Goal: Check status: Check status

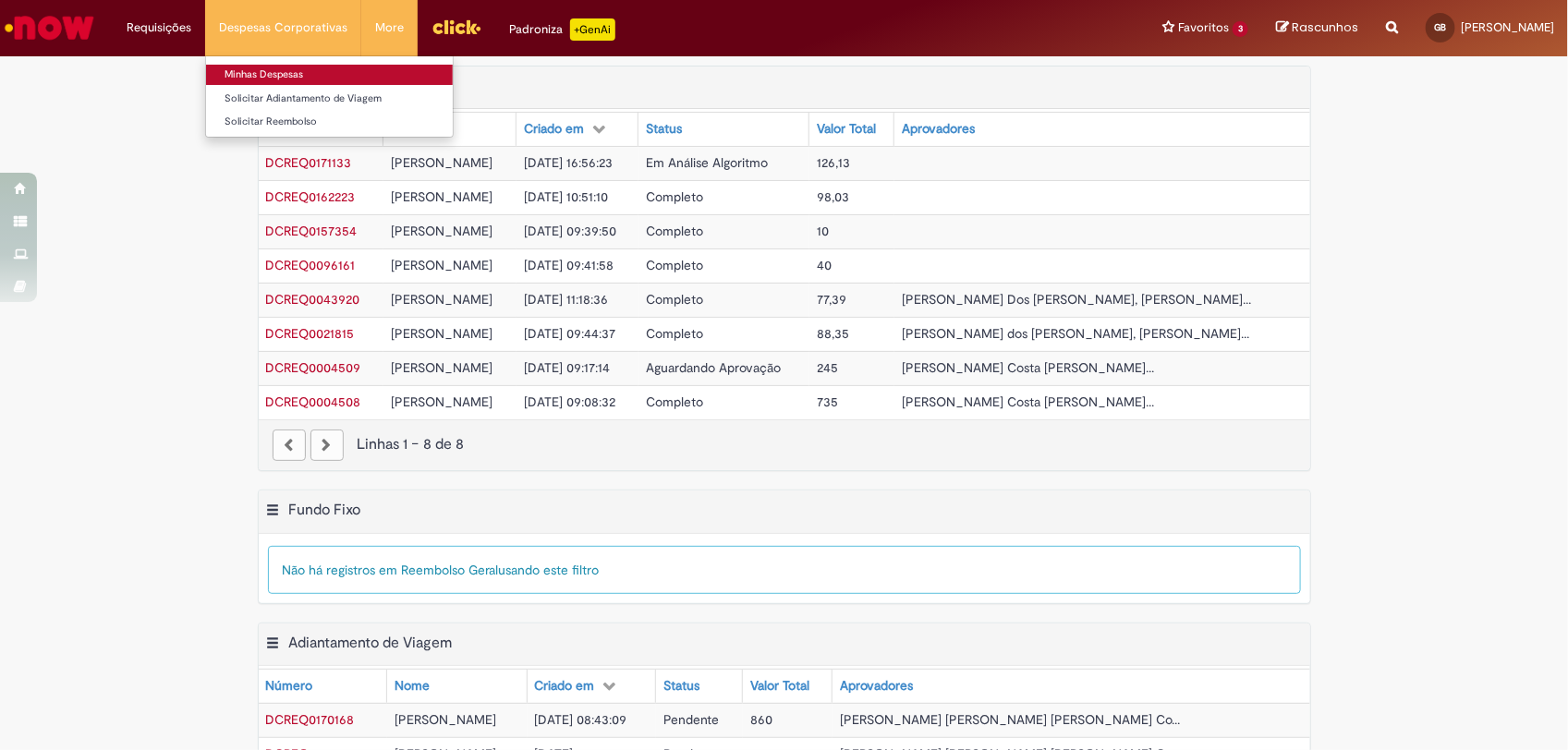
click at [266, 71] on link "Minhas Despesas" at bounding box center [329, 74] width 247 height 20
click at [283, 67] on link "Minhas Despesas" at bounding box center [329, 74] width 247 height 20
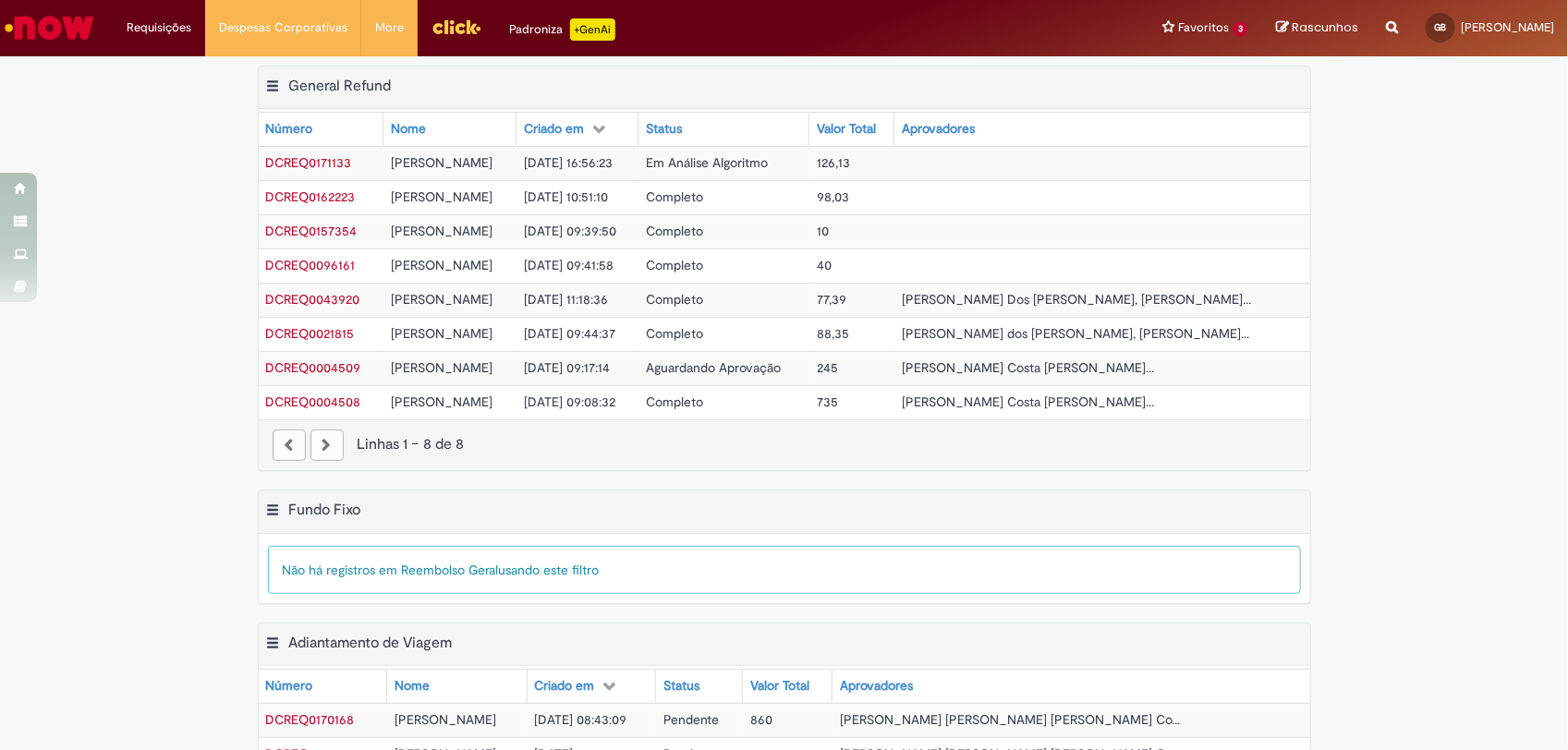
scroll to position [346, 0]
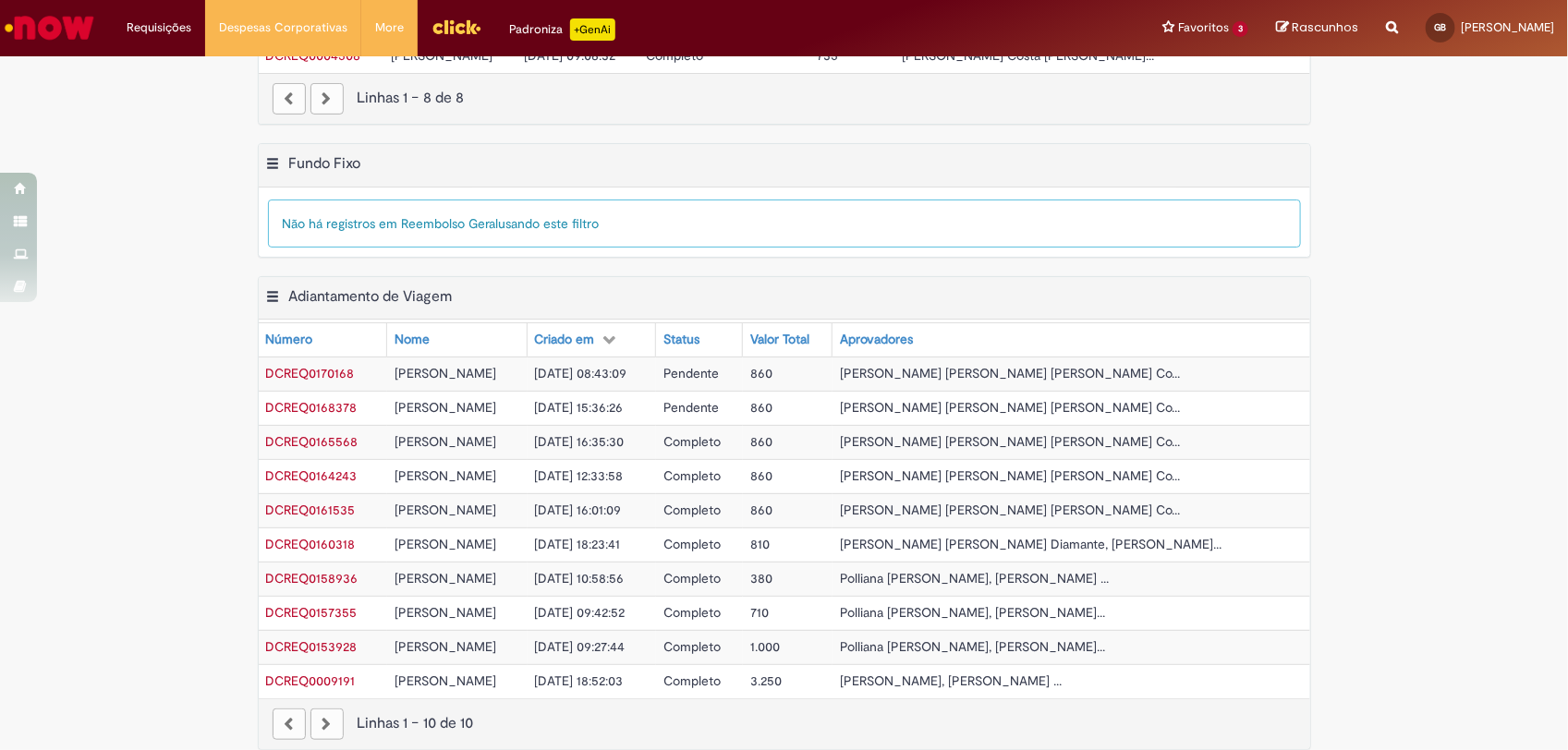
click at [334, 413] on span "DCREQ0168378" at bounding box center [311, 408] width 92 height 17
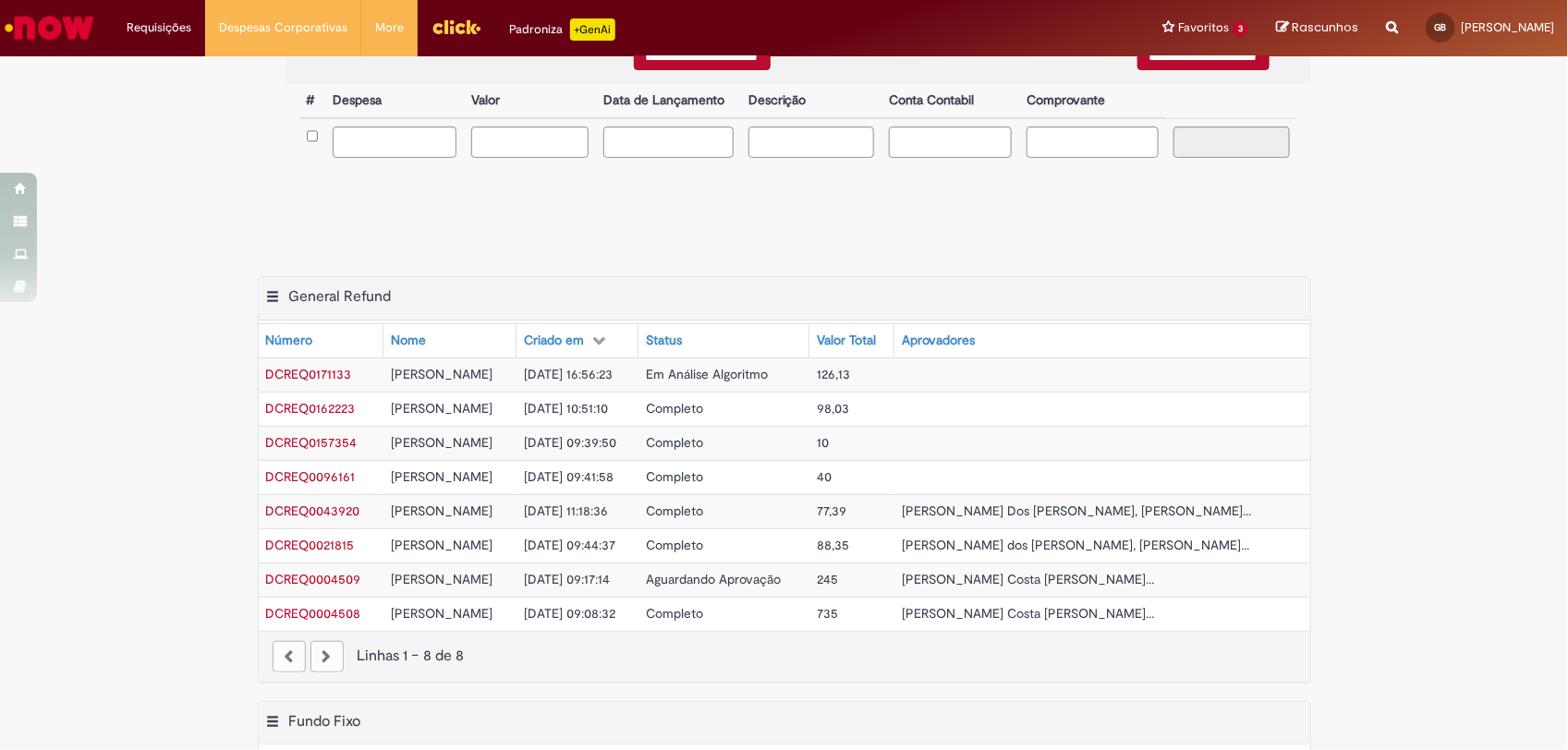
type input "**********"
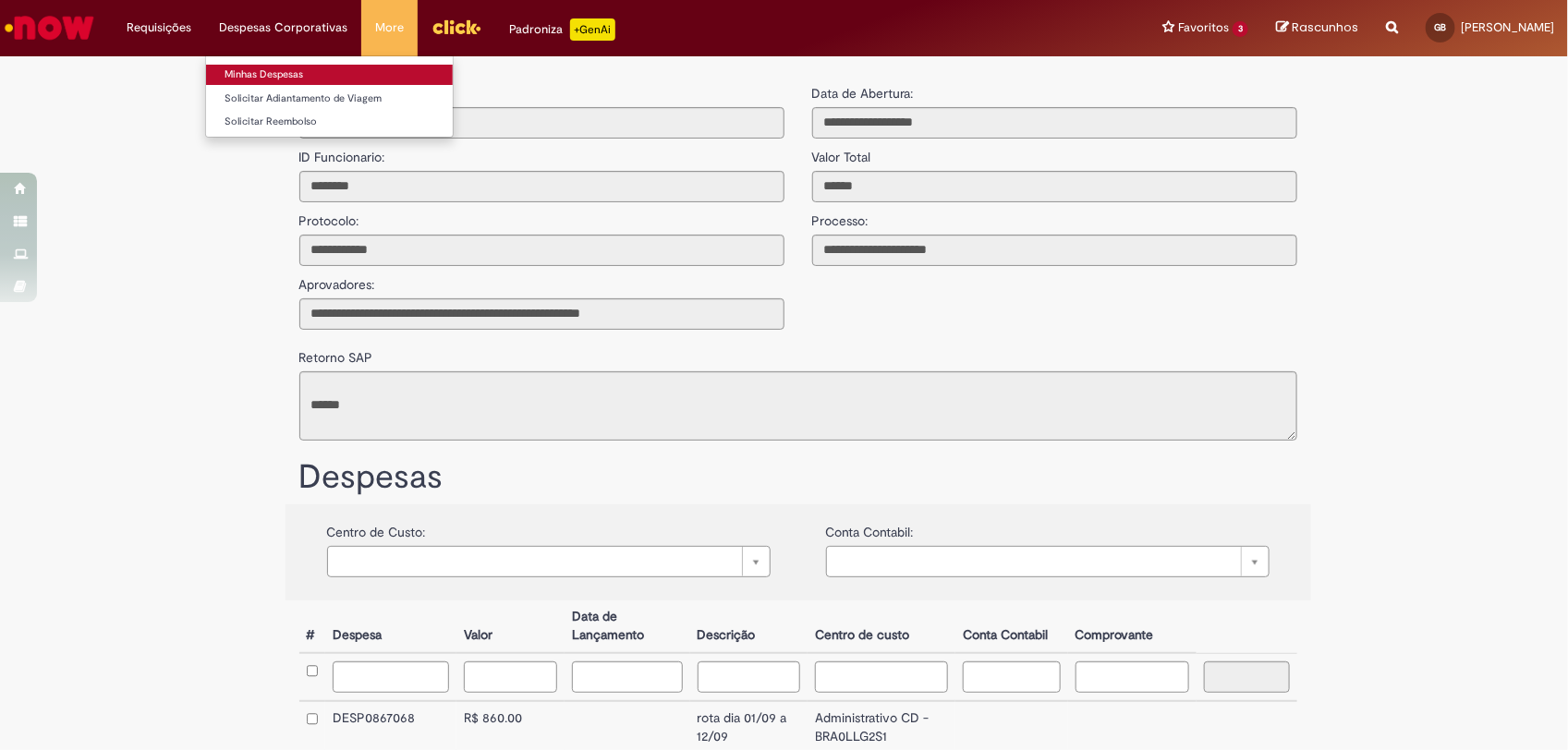
click at [274, 74] on link "Minhas Despesas" at bounding box center [329, 74] width 247 height 20
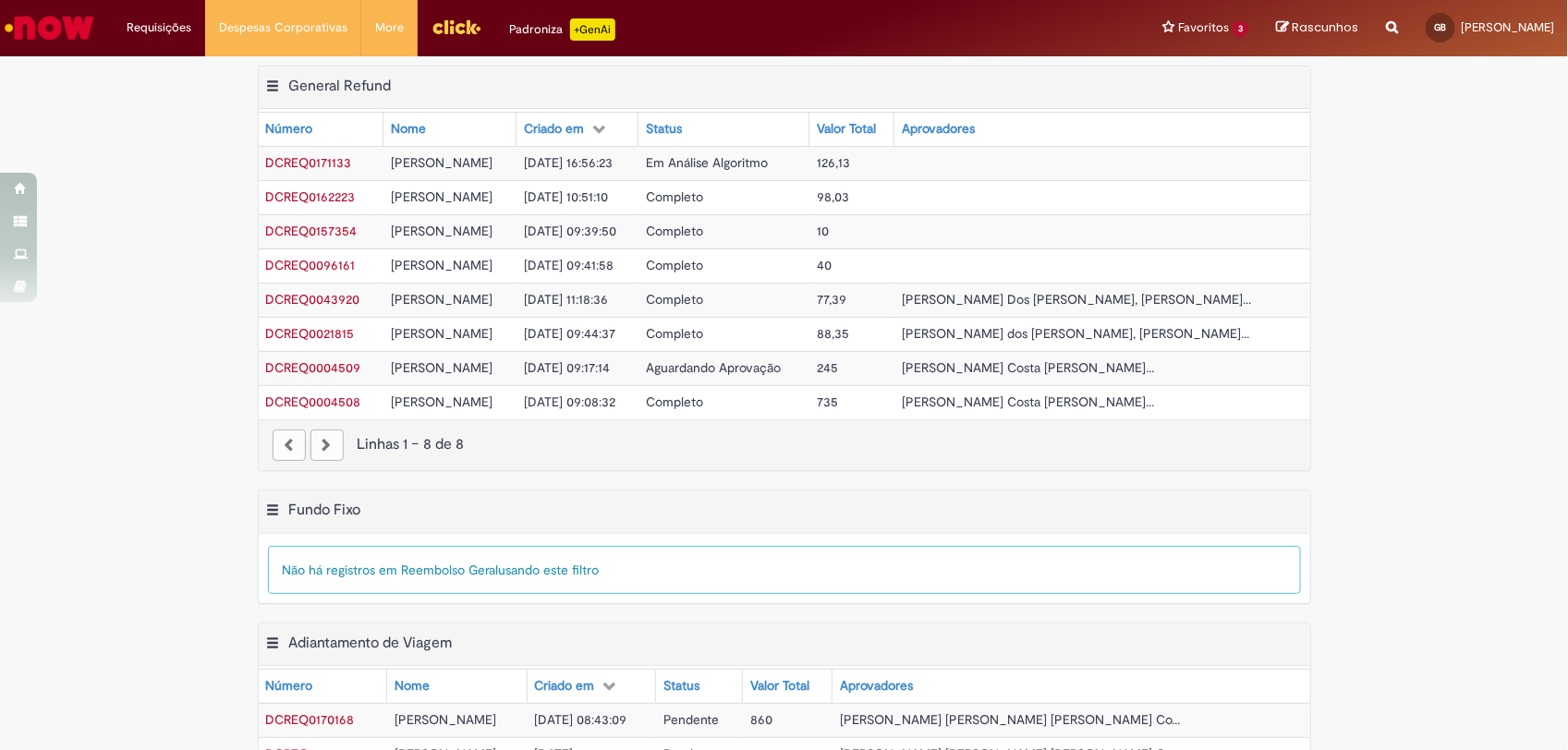
click at [315, 162] on span "DCREQ0171133" at bounding box center [308, 163] width 86 height 17
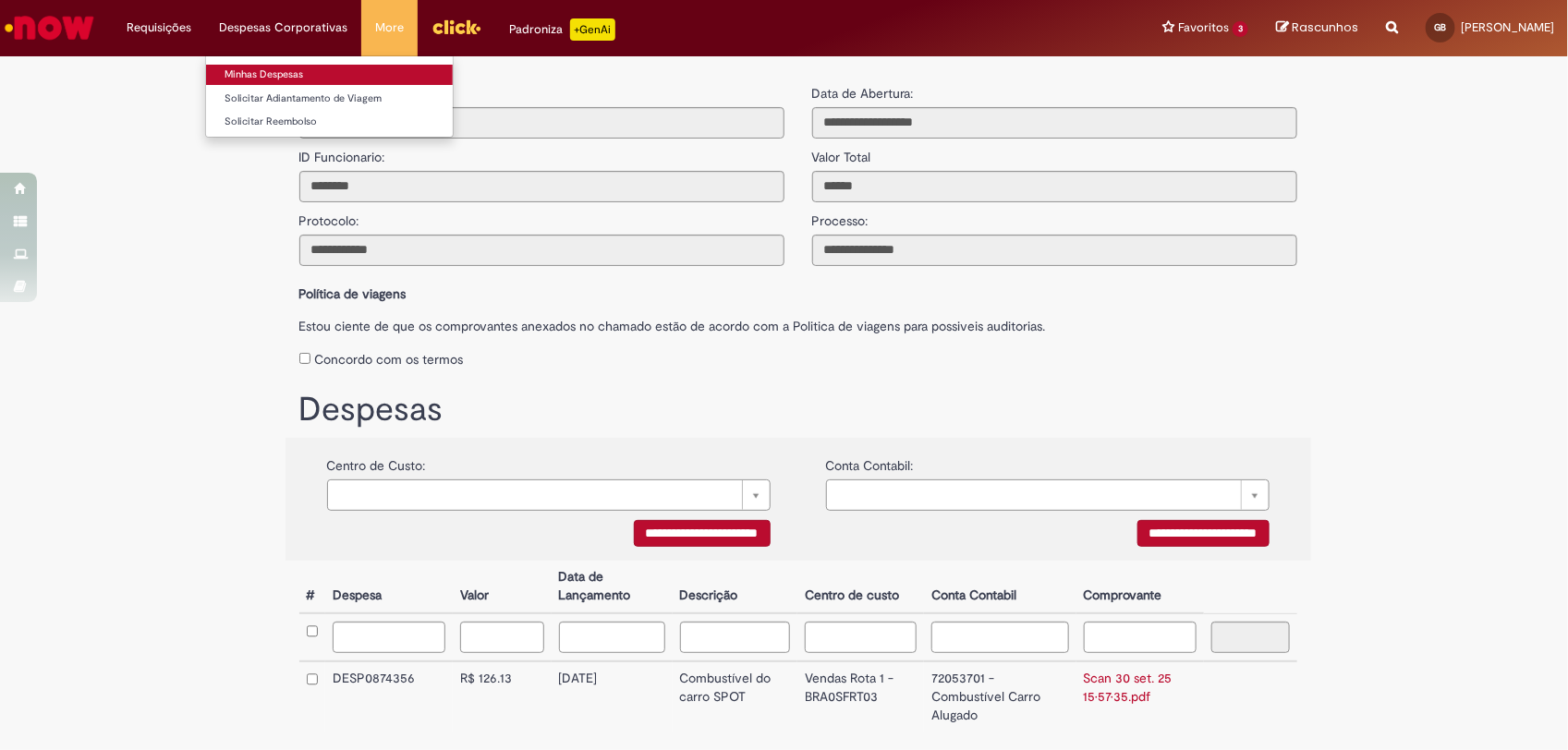
click at [264, 66] on link "Minhas Despesas" at bounding box center [329, 74] width 247 height 20
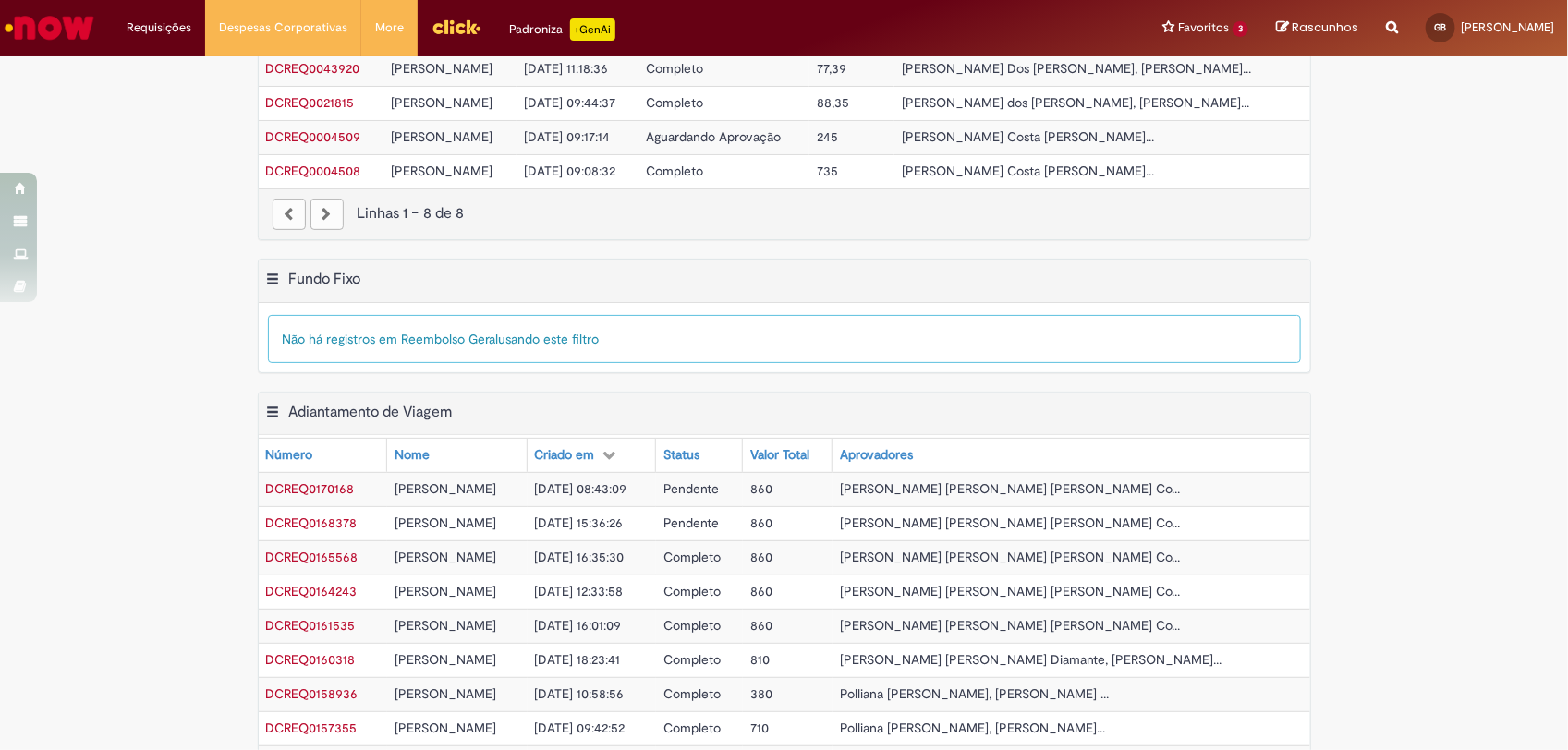
scroll to position [346, 0]
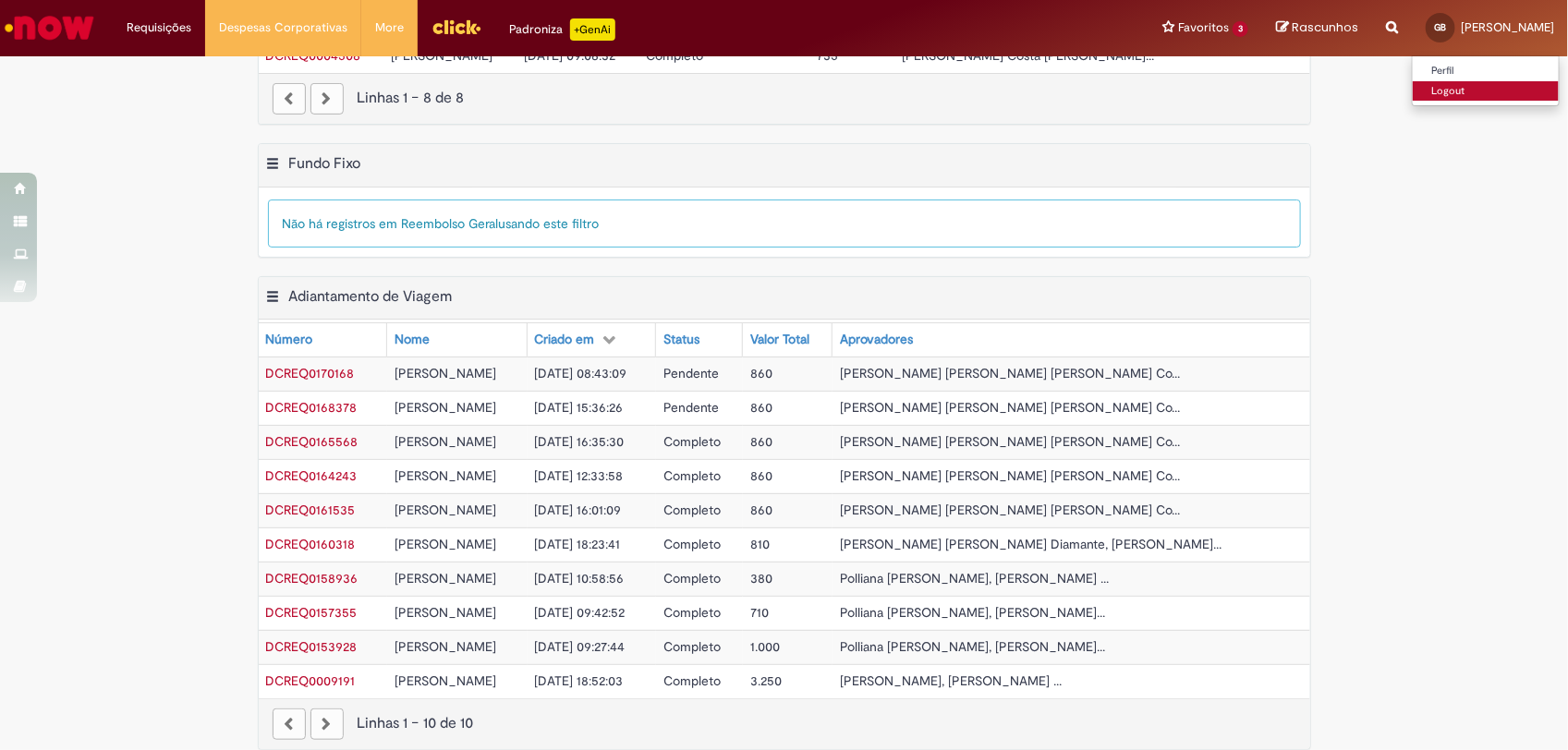
click at [1472, 88] on link "Logout" at bounding box center [1485, 91] width 146 height 20
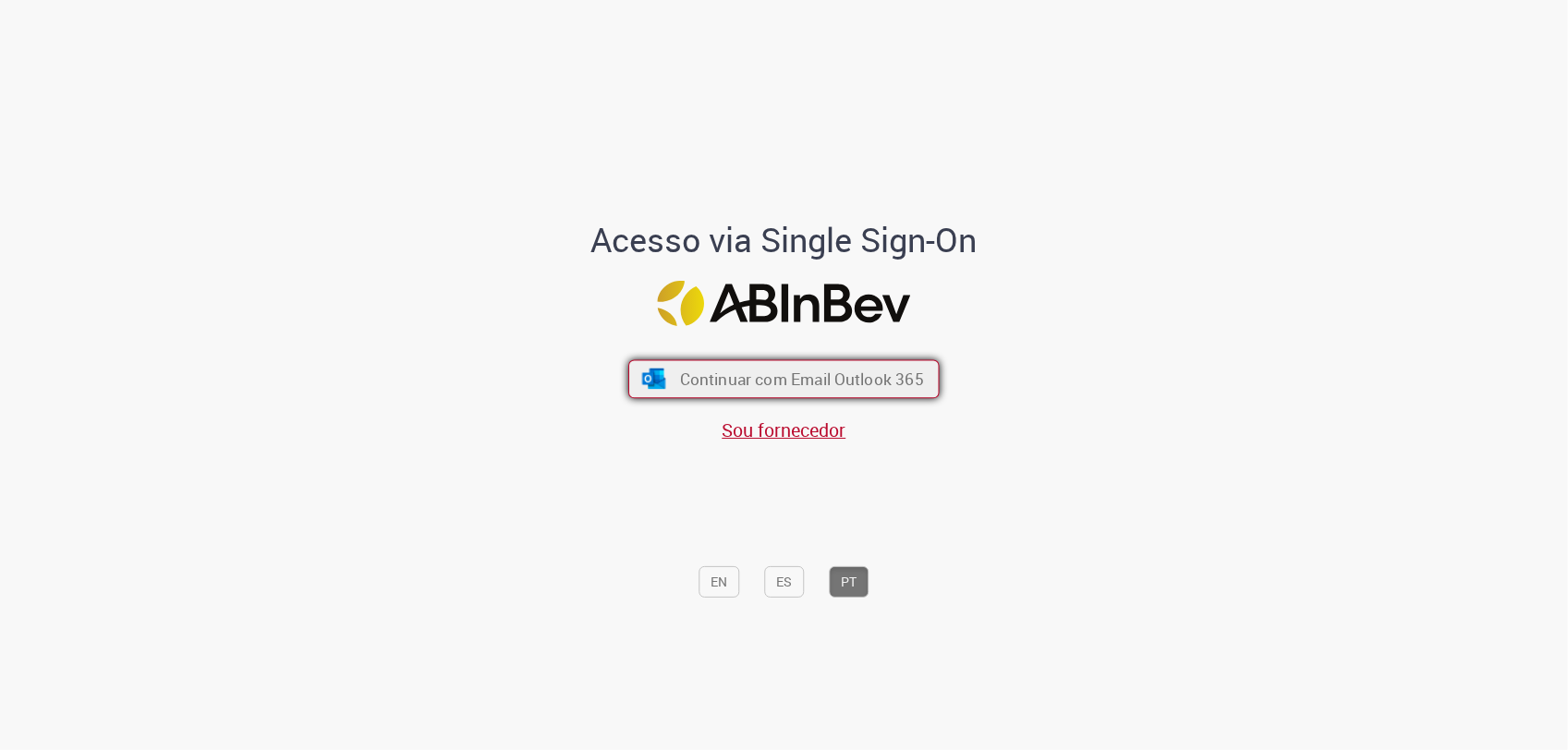
click at [689, 378] on span "Continuar com Email Outlook 365" at bounding box center [802, 379] width 244 height 21
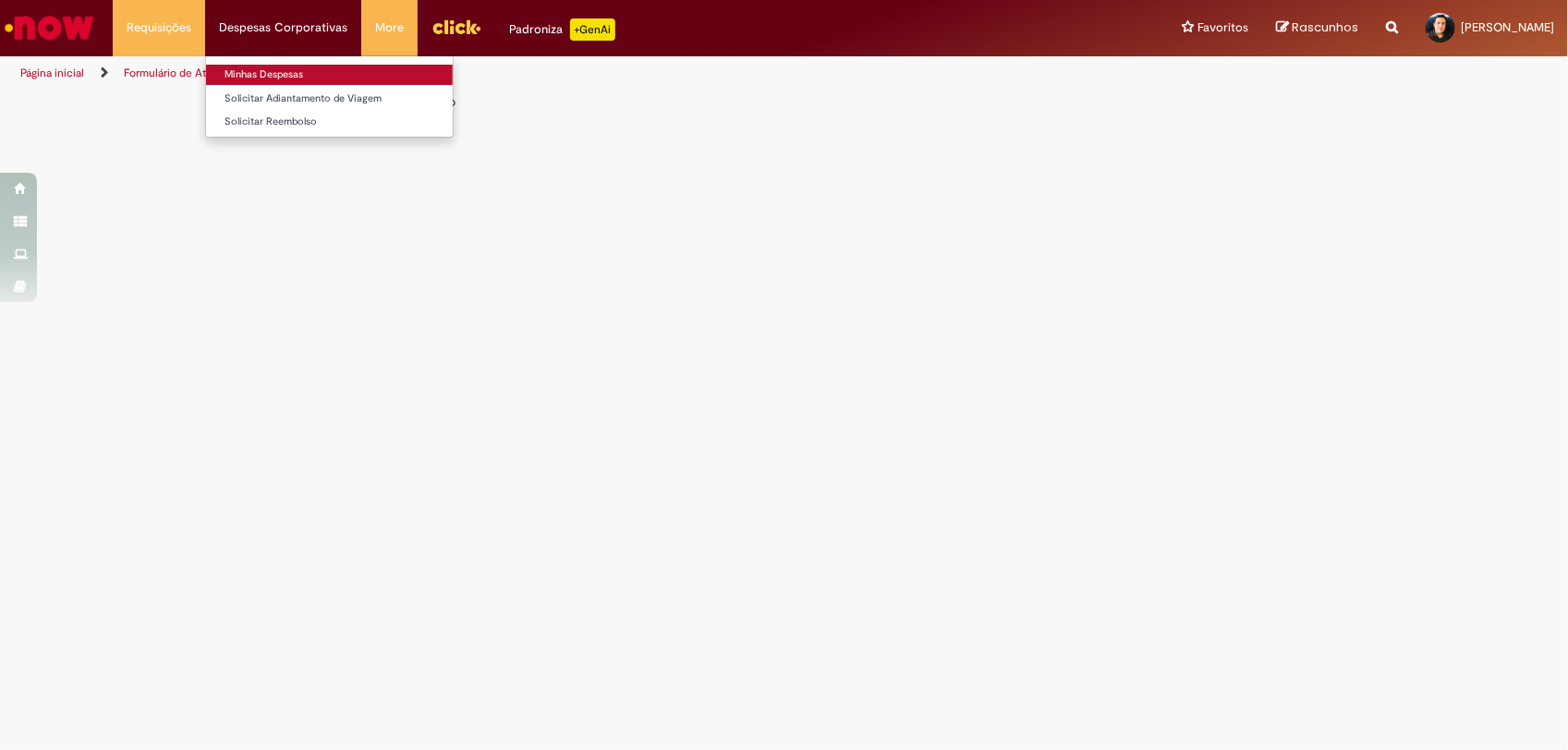
click at [258, 64] on link "Minhas Despesas" at bounding box center [329, 74] width 247 height 20
